Goal: Find specific page/section: Find specific page/section

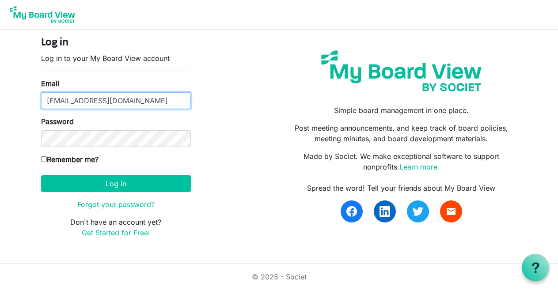
drag, startPoint x: 69, startPoint y: 102, endPoint x: 29, endPoint y: 100, distance: 40.3
click at [29, 100] on div "Log in Log in to your My Board View account Email [EMAIL_ADDRESS][DOMAIN_NAME] …" at bounding box center [279, 141] width 504 height 223
type input "[EMAIL_ADDRESS][DOMAIN_NAME]"
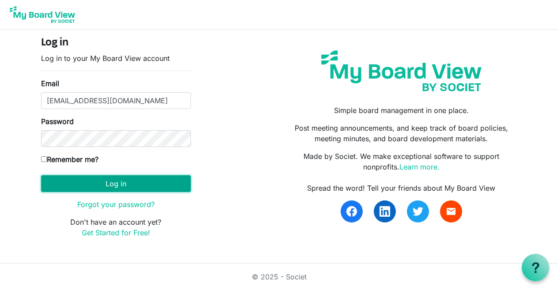
click at [95, 179] on button "Log in" at bounding box center [116, 184] width 150 height 17
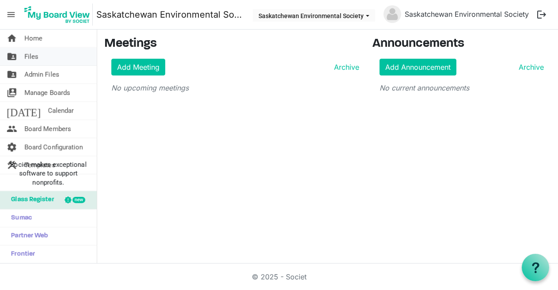
click at [44, 61] on link "folder_shared Files" at bounding box center [48, 57] width 97 height 18
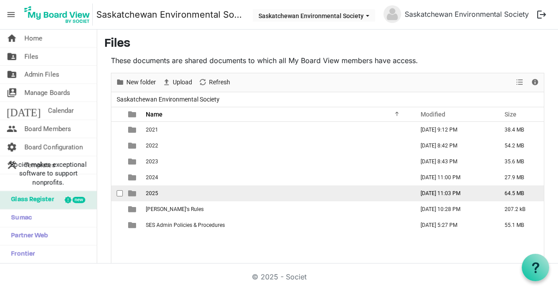
click at [171, 191] on td "2025" at bounding box center [277, 194] width 268 height 16
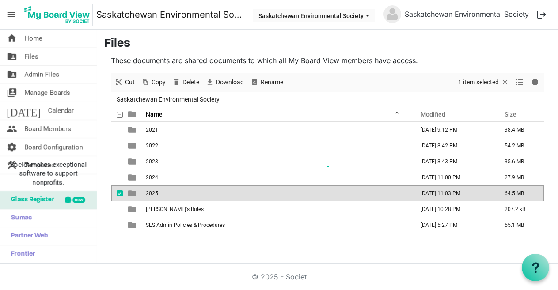
scroll to position [8, 0]
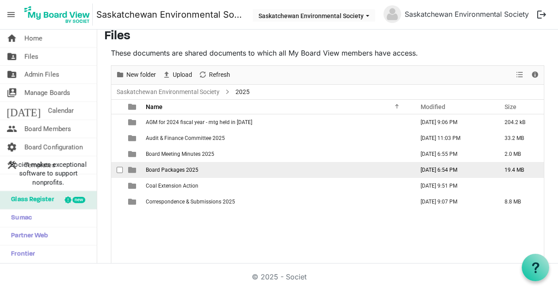
click at [165, 169] on span "Board Packages 2025" at bounding box center [172, 170] width 53 height 6
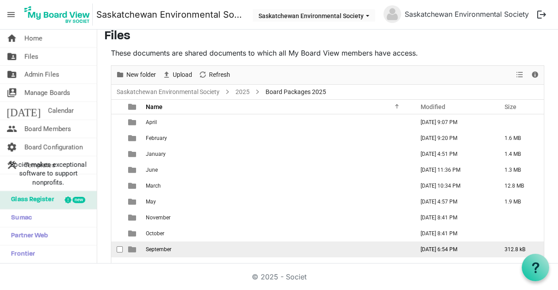
click at [164, 245] on td "September" at bounding box center [277, 250] width 268 height 16
